Goal: Contribute content: Contribute content

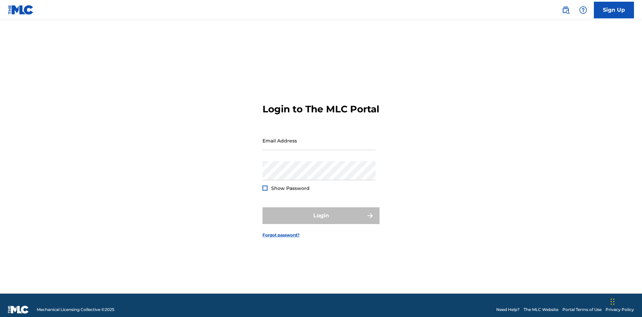
scroll to position [9, 0]
click at [319, 137] on input "Email Address" at bounding box center [319, 140] width 113 height 19
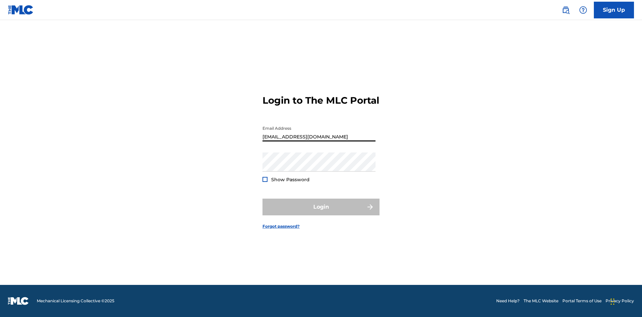
type input "[EMAIL_ADDRESS][DOMAIN_NAME]"
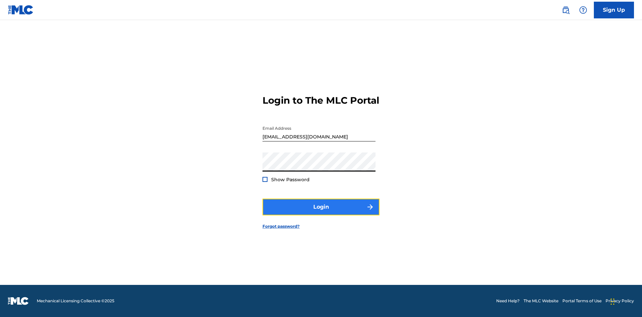
click at [321, 213] on button "Login" at bounding box center [321, 207] width 117 height 17
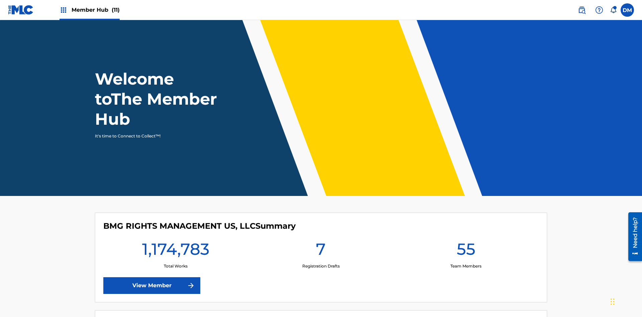
scroll to position [29, 0]
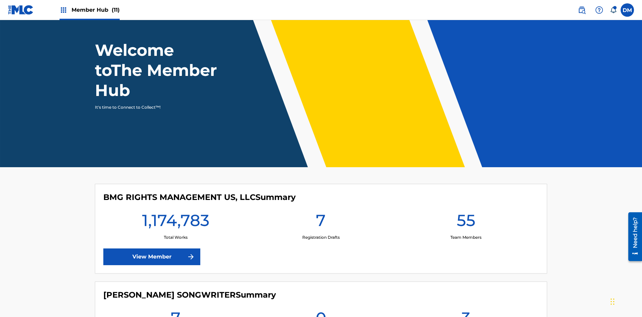
click at [89, 10] on span "Member Hub (11)" at bounding box center [96, 10] width 48 height 8
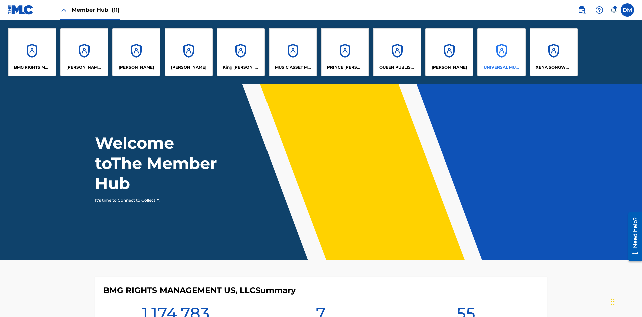
click at [501, 67] on p "UNIVERSAL MUSIC PUB GROUP" at bounding box center [502, 67] width 36 height 6
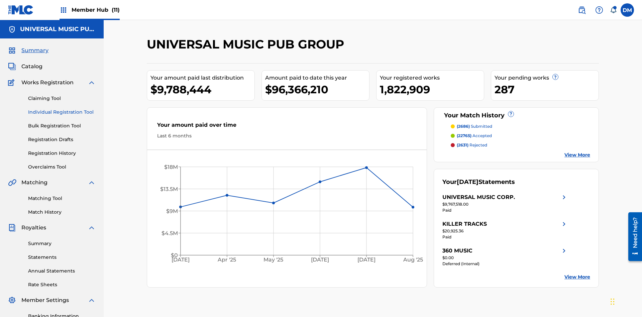
click at [62, 109] on link "Individual Registration Tool" at bounding box center [62, 112] width 68 height 7
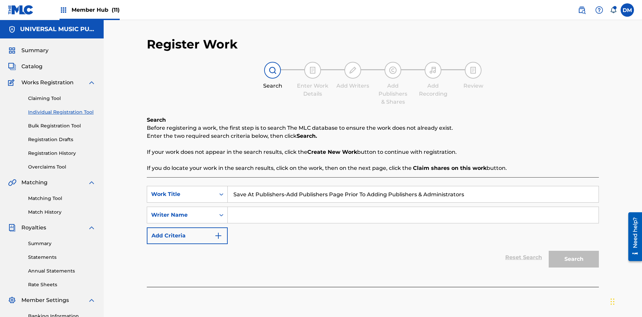
type input "Save At Publishers-Add Publishers Page Prior To Adding Publishers & Administrat…"
click at [413, 207] on input "Search Form" at bounding box center [413, 215] width 371 height 16
type input "QWERTYUIOP"
click at [574, 251] on button "Search" at bounding box center [574, 259] width 50 height 17
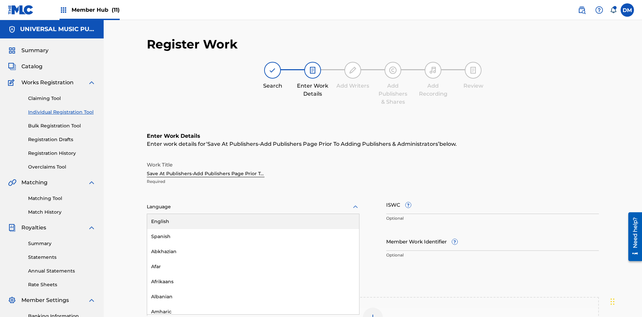
click at [253, 259] on div "Afar" at bounding box center [253, 266] width 212 height 15
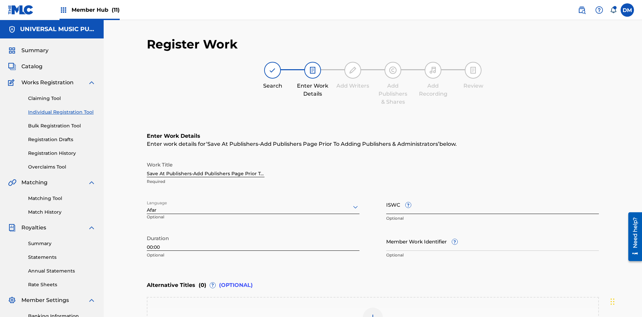
click at [493, 232] on input "Member Work Identifier ?" at bounding box center [492, 241] width 213 height 19
type input "2025.09.19.15"
click at [493, 195] on input "ISWC ?" at bounding box center [492, 204] width 213 height 19
type input "T-123.456.789-4"
click at [373, 314] on img at bounding box center [373, 318] width 8 height 8
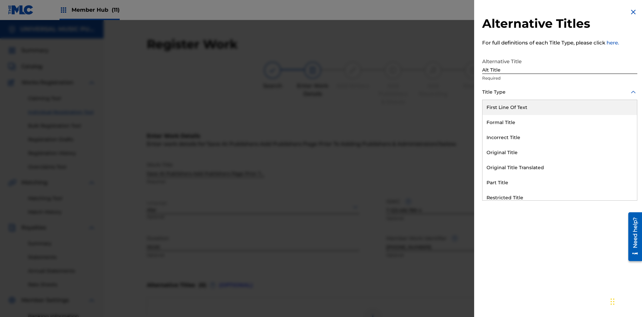
click at [560, 153] on div "Original Title" at bounding box center [560, 152] width 155 height 15
click at [560, 122] on div at bounding box center [559, 122] width 155 height 8
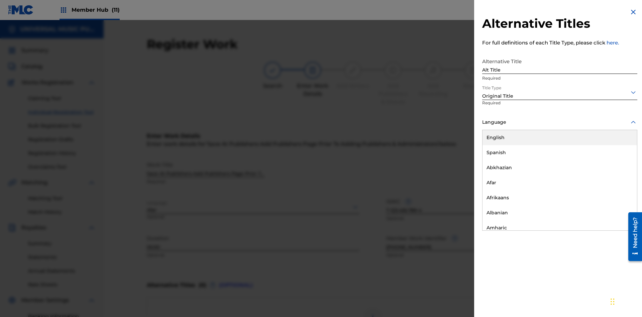
click at [617, 161] on button "Add Title" at bounding box center [617, 161] width 40 height 17
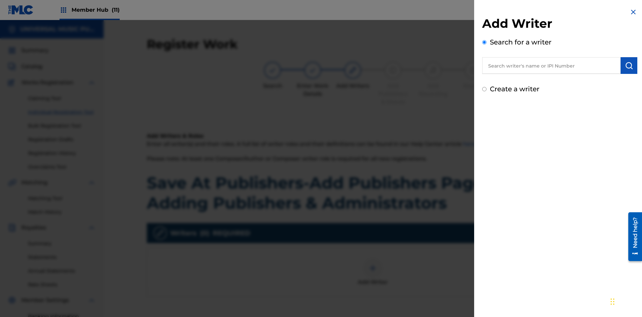
click at [552, 66] on input "text" at bounding box center [551, 65] width 138 height 17
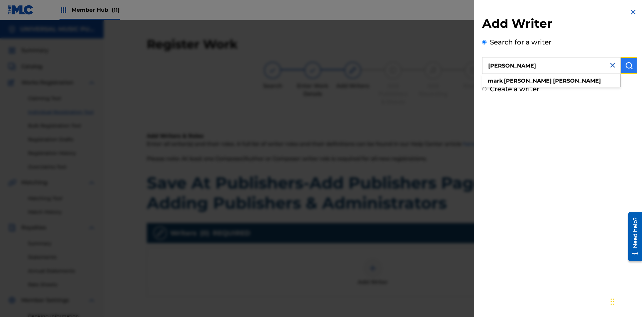
click at [629, 66] on img "submit" at bounding box center [629, 66] width 8 height 8
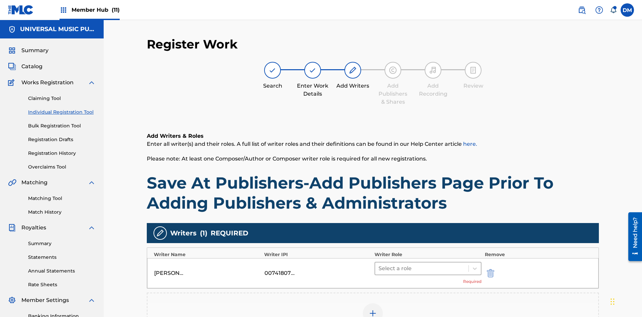
click at [379, 265] on input "text" at bounding box center [379, 269] width 1 height 8
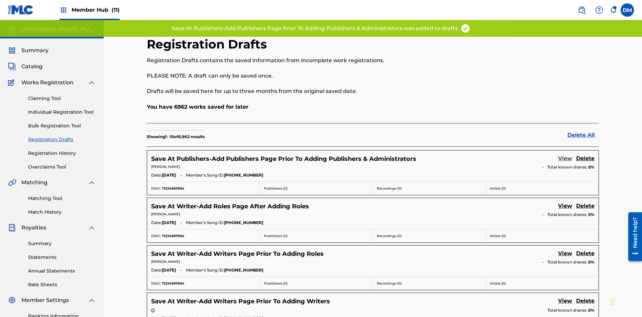
click at [565, 155] on link "View" at bounding box center [565, 159] width 14 height 9
